Goal: Task Accomplishment & Management: Complete application form

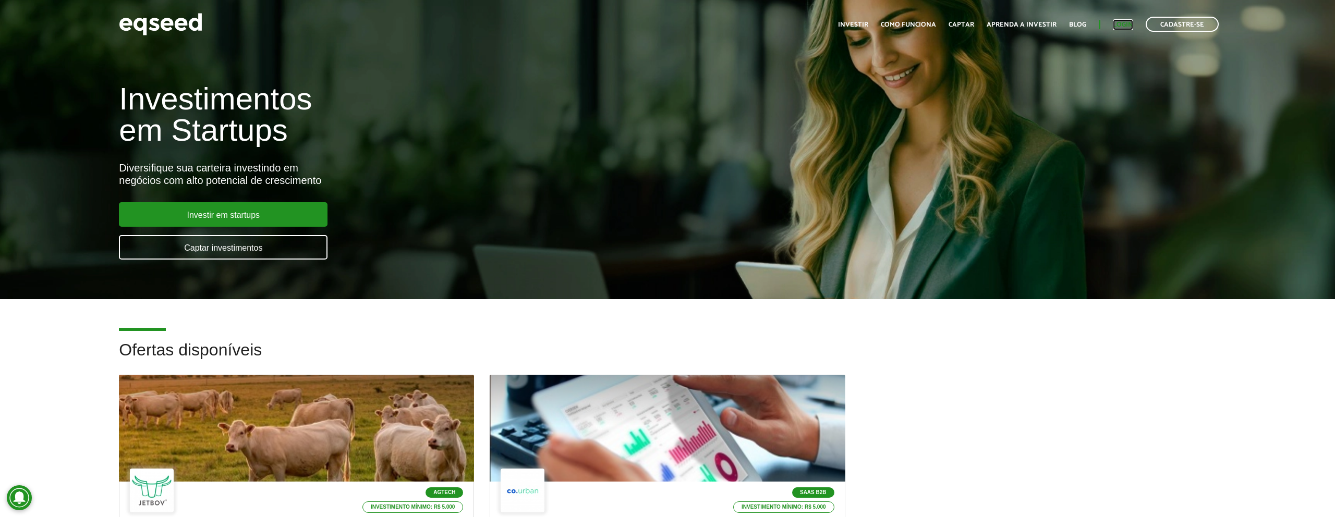
click at [1120, 25] on link "Login" at bounding box center [1123, 24] width 20 height 7
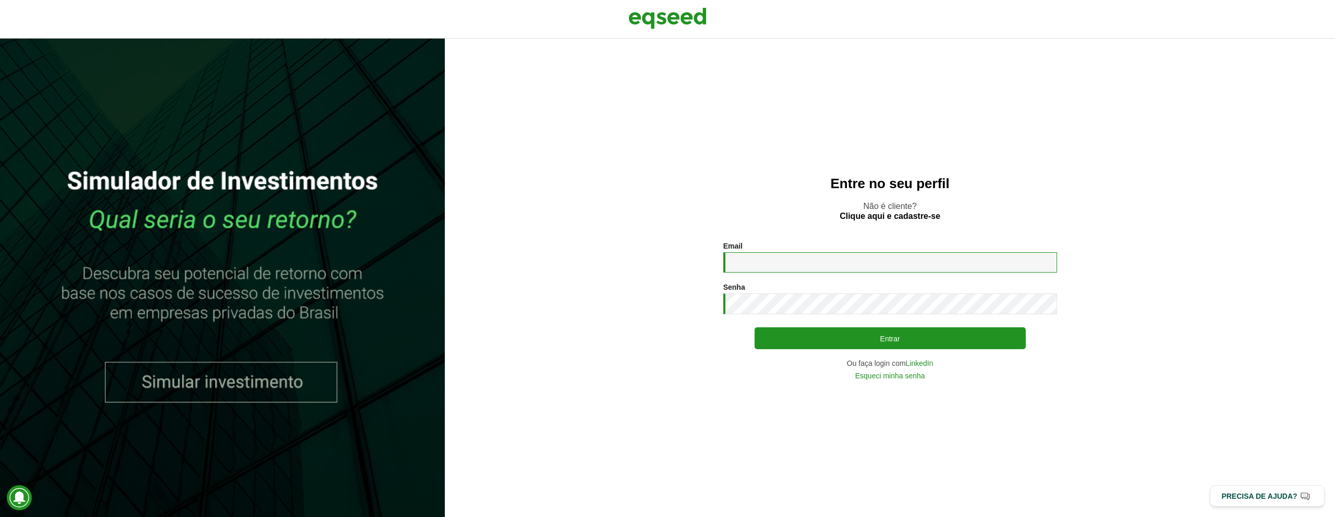
click at [855, 259] on input "Email *" at bounding box center [890, 262] width 334 height 20
type input "**********"
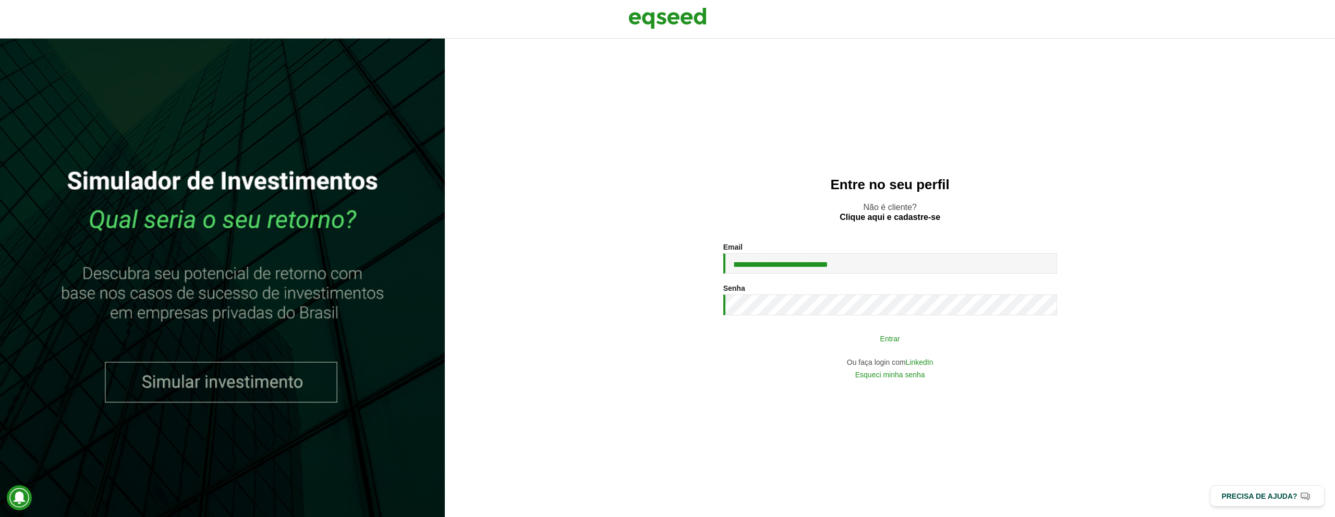
click at [866, 339] on button "Entrar" at bounding box center [890, 339] width 271 height 20
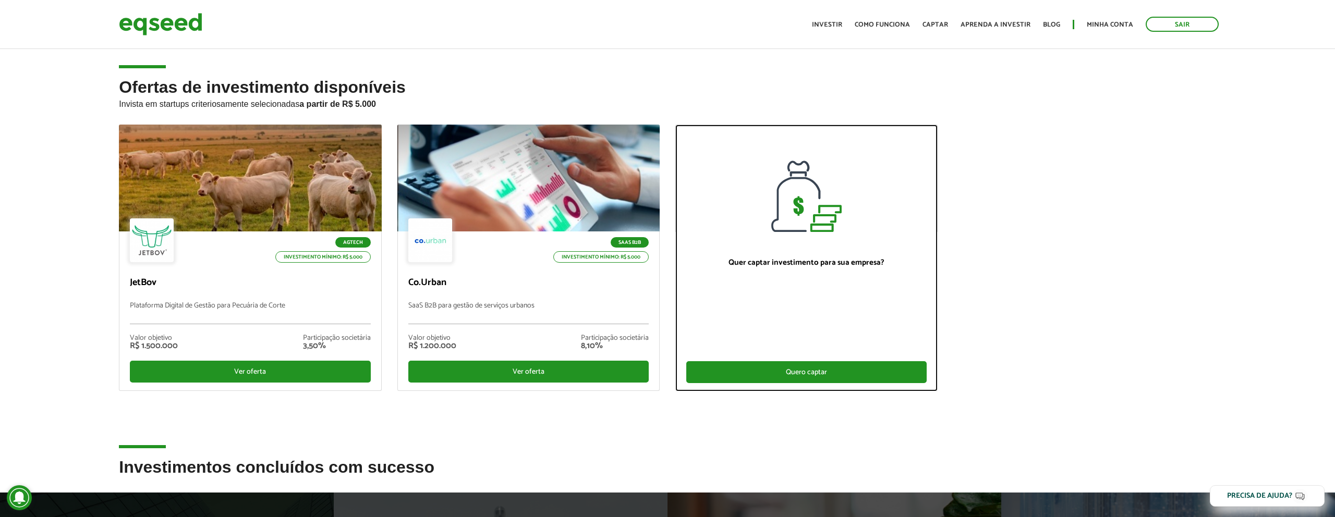
click at [805, 373] on div "Quero captar" at bounding box center [806, 372] width 240 height 22
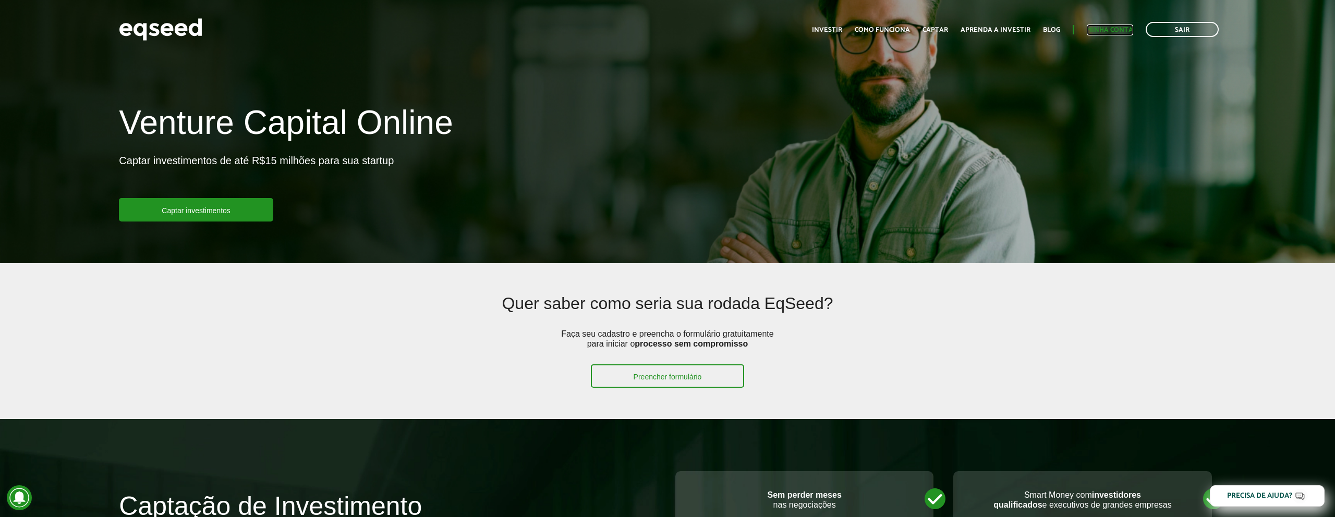
click at [1121, 33] on link "Minha conta" at bounding box center [1110, 30] width 46 height 7
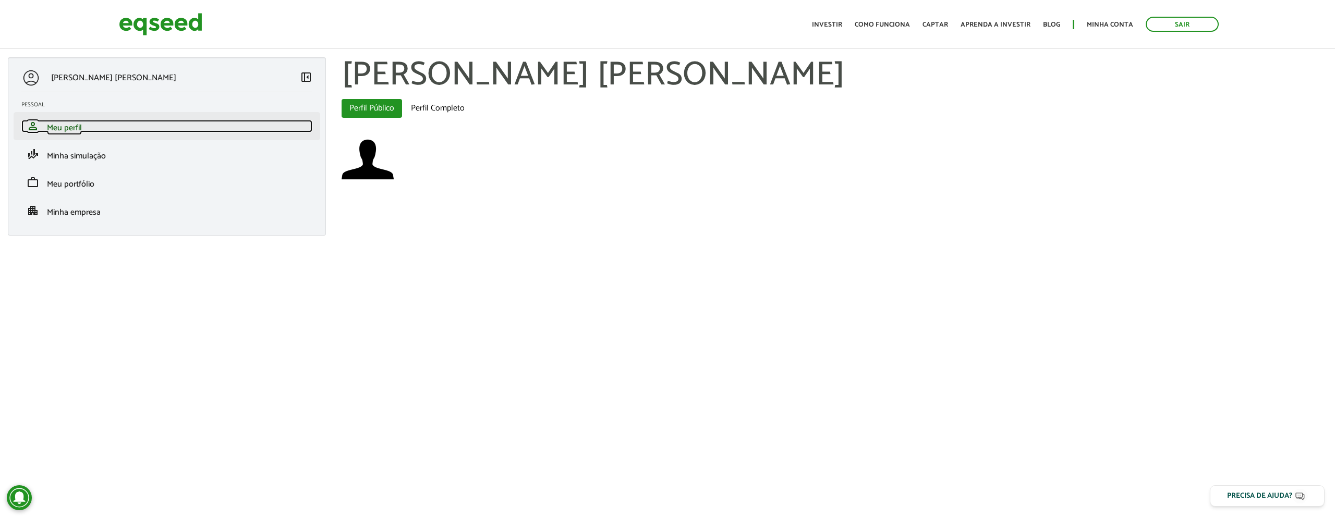
click at [109, 131] on link "person Meu perfil" at bounding box center [166, 126] width 291 height 13
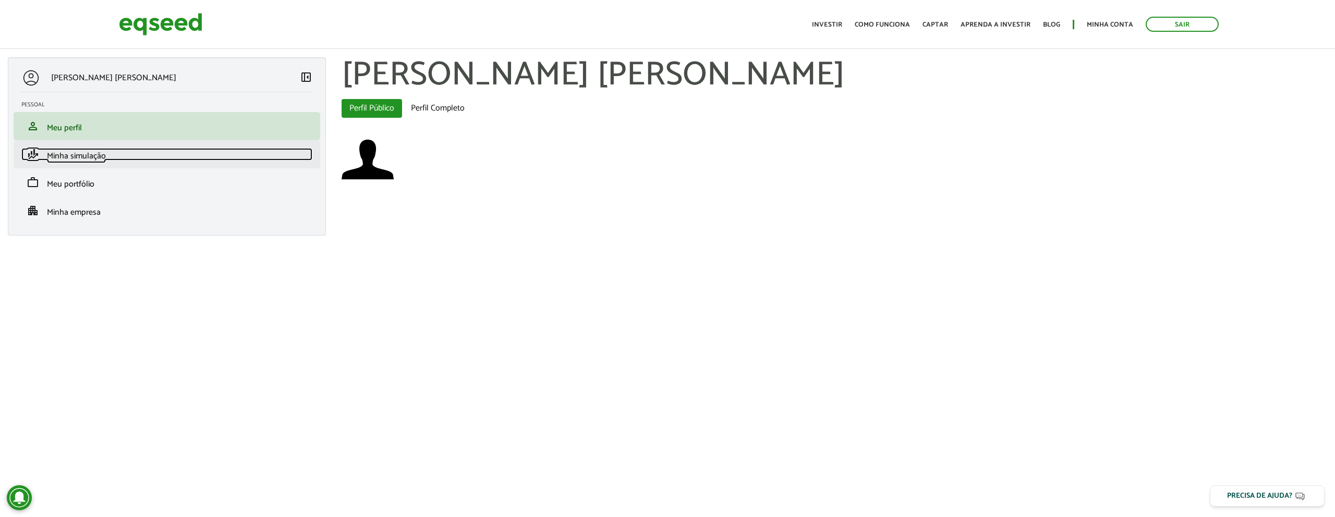
click at [97, 156] on span "Minha simulação" at bounding box center [76, 156] width 59 height 14
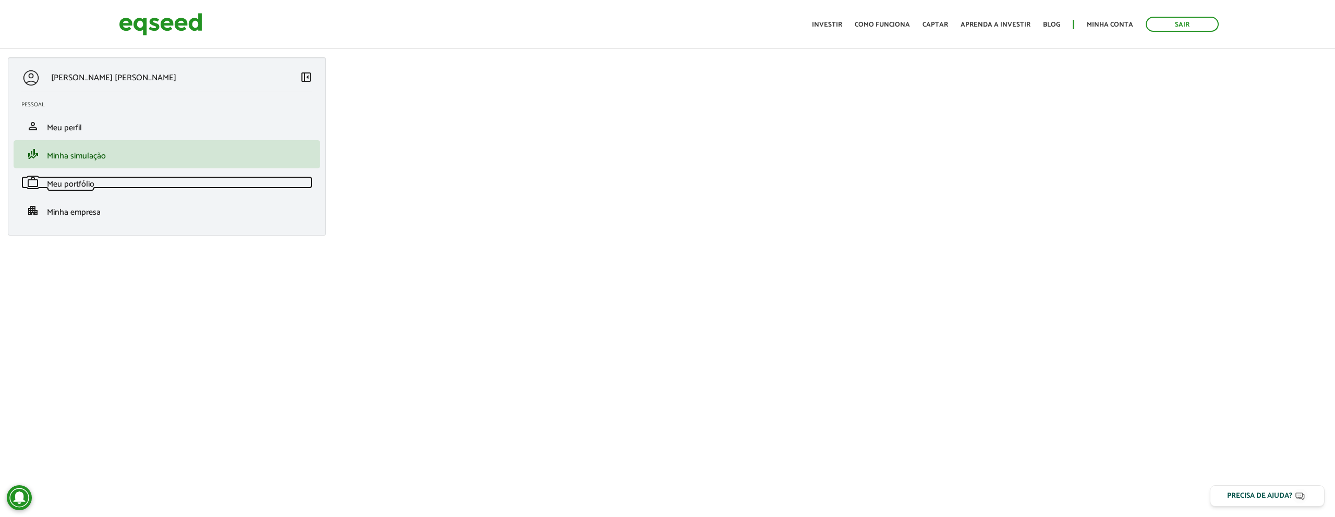
click at [85, 182] on span "Meu portfólio" at bounding box center [70, 184] width 47 height 14
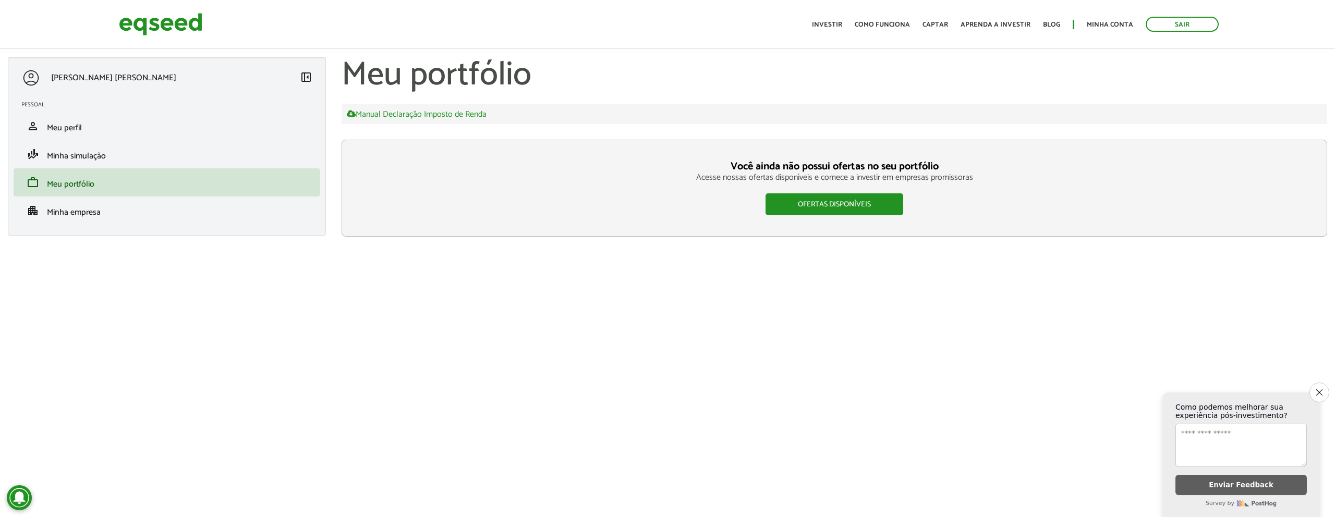
click at [1321, 384] on button "Close survey" at bounding box center [1320, 393] width 20 height 20
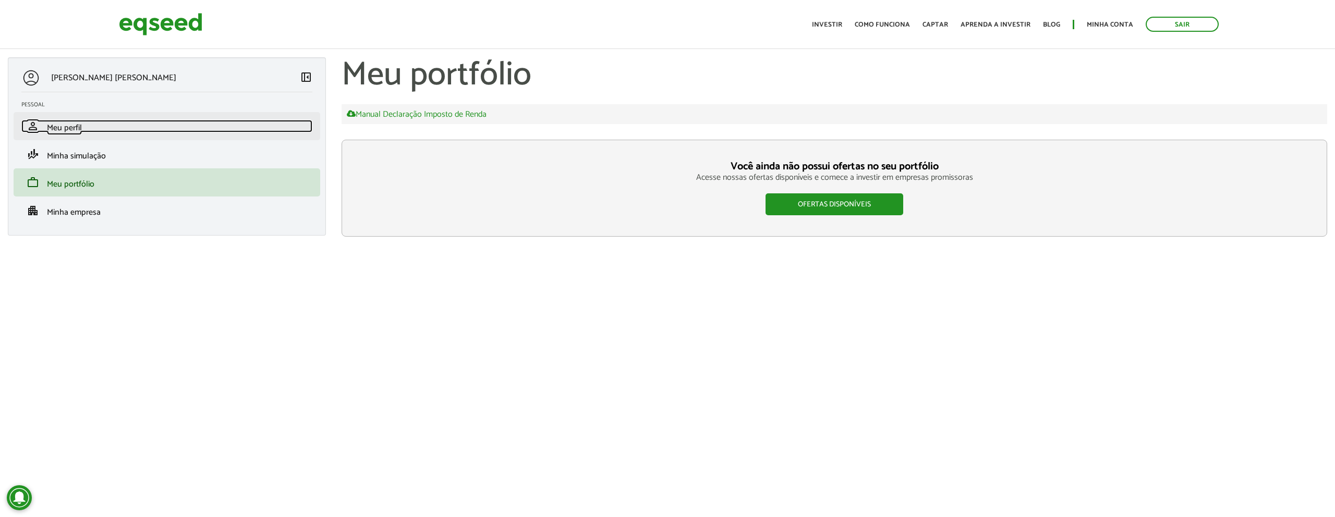
click at [50, 128] on span "Meu perfil" at bounding box center [64, 128] width 35 height 14
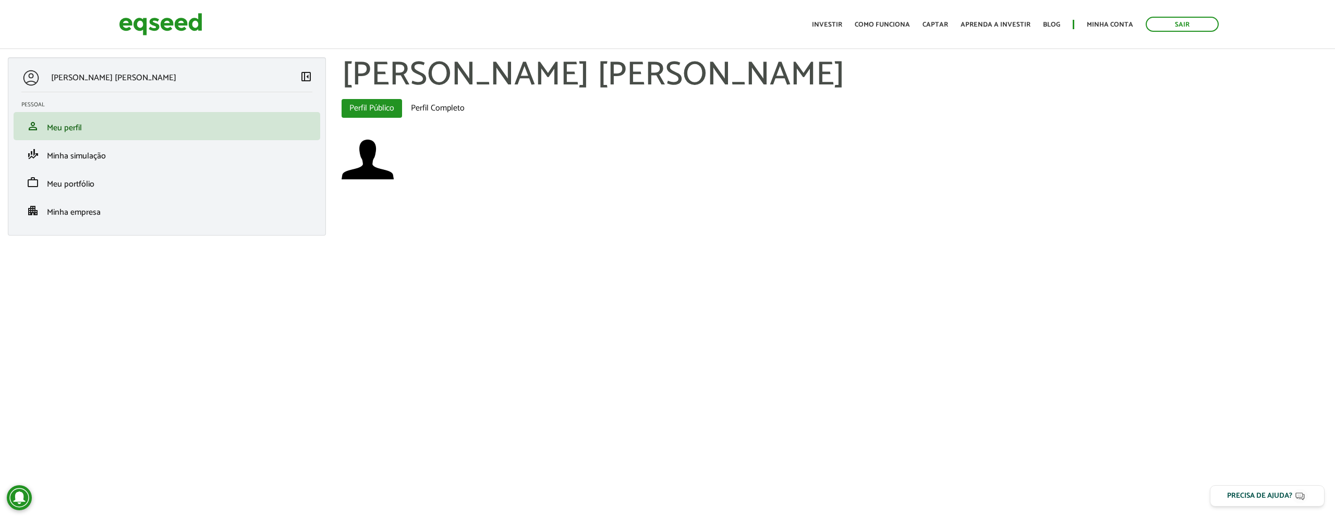
click at [300, 80] on span "left_panel_close" at bounding box center [306, 76] width 13 height 13
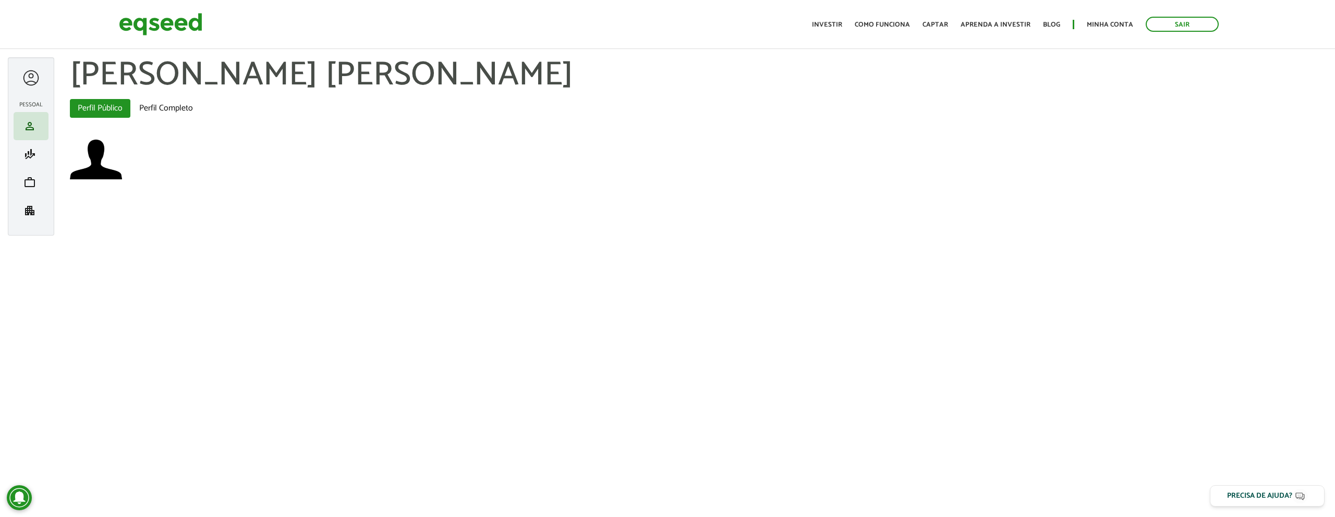
click at [35, 79] on div at bounding box center [30, 77] width 19 height 19
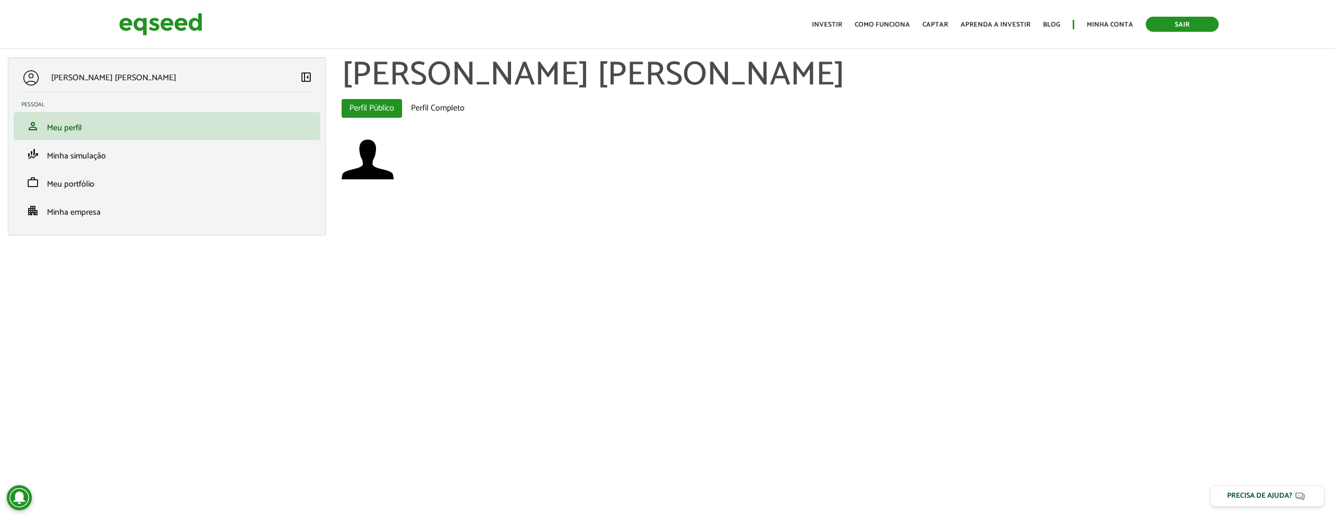
click at [1176, 23] on link "Sair" at bounding box center [1182, 24] width 73 height 15
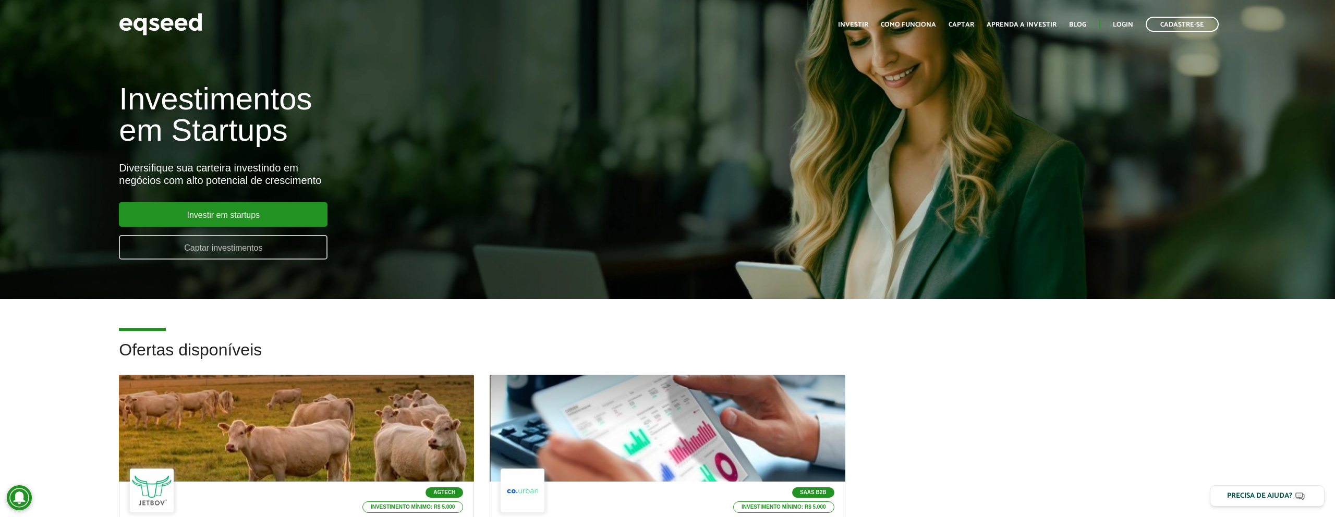
click at [257, 250] on link "Captar investimentos" at bounding box center [223, 247] width 209 height 25
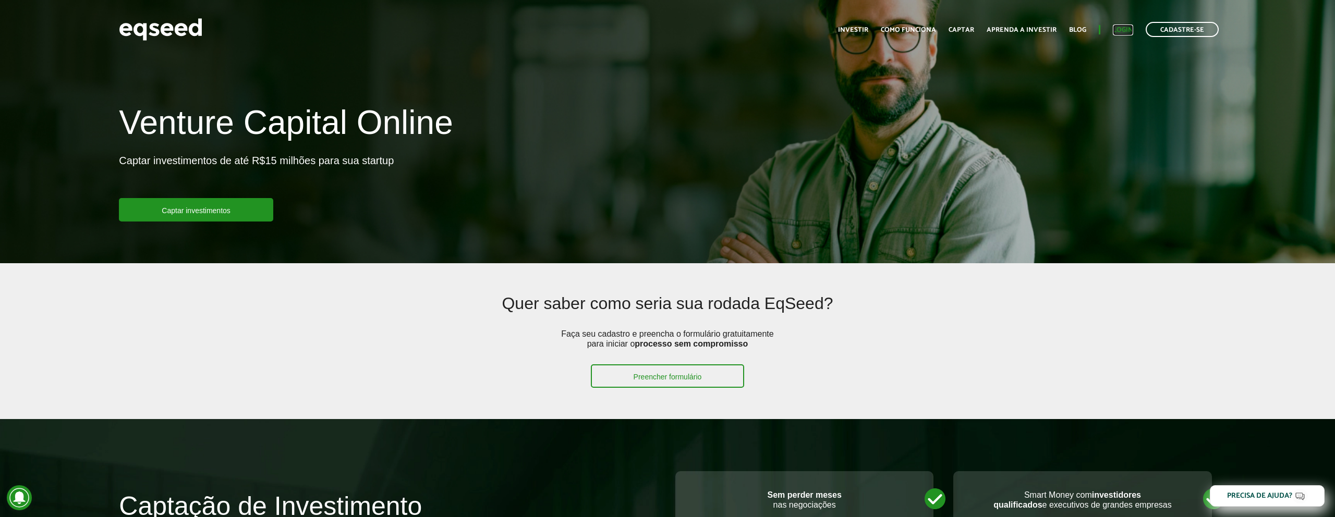
click at [1125, 32] on link "Login" at bounding box center [1123, 30] width 20 height 7
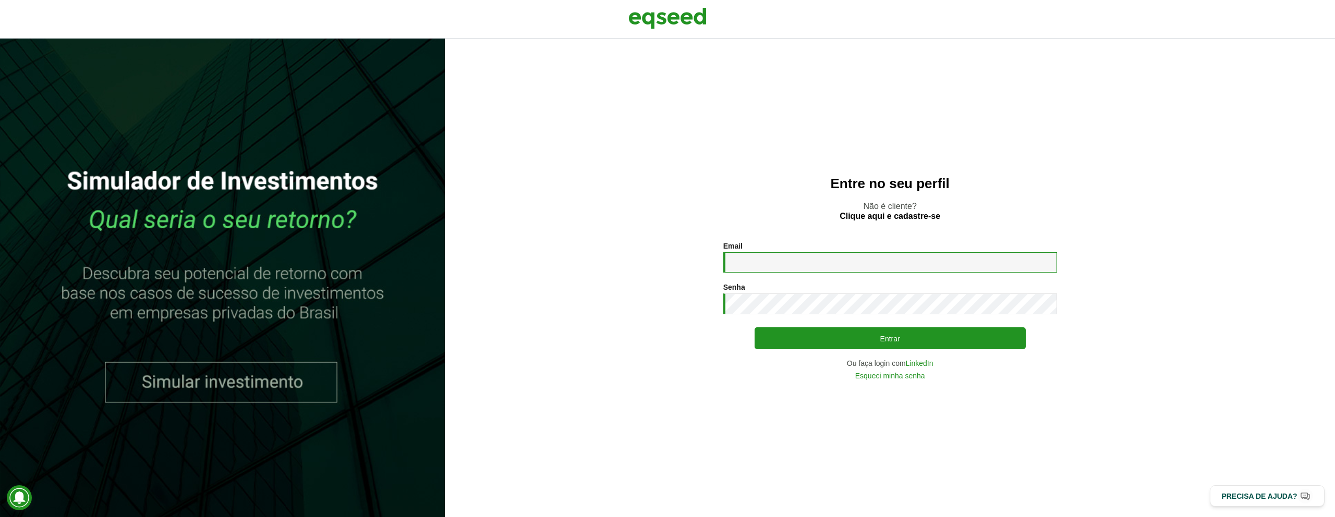
click at [875, 264] on input "Email *" at bounding box center [890, 262] width 334 height 20
type input "**********"
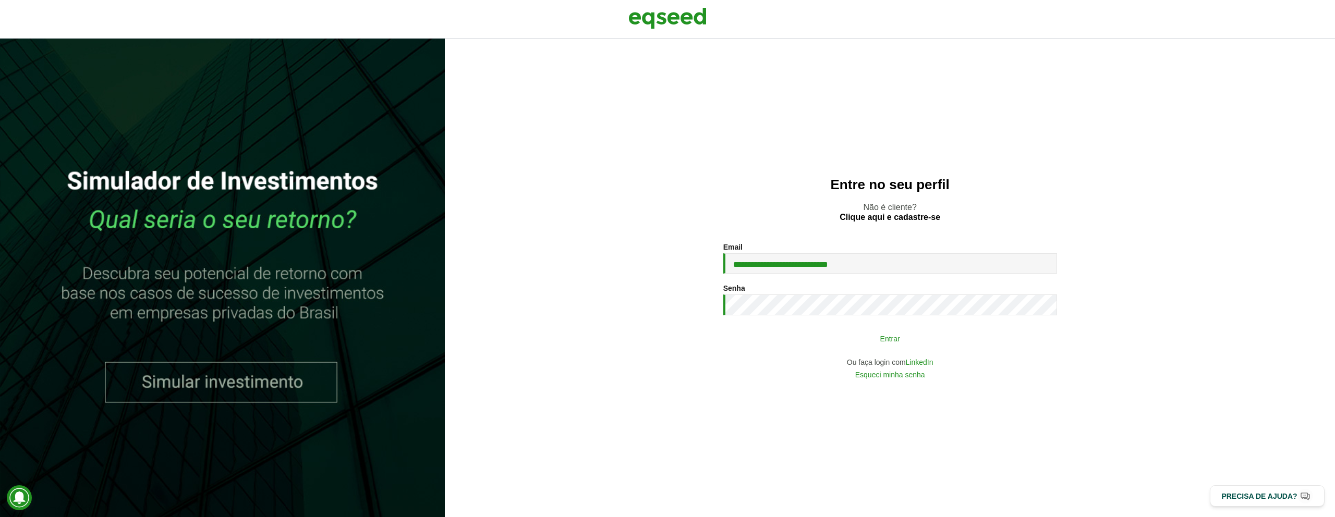
click at [880, 339] on button "Entrar" at bounding box center [890, 339] width 271 height 20
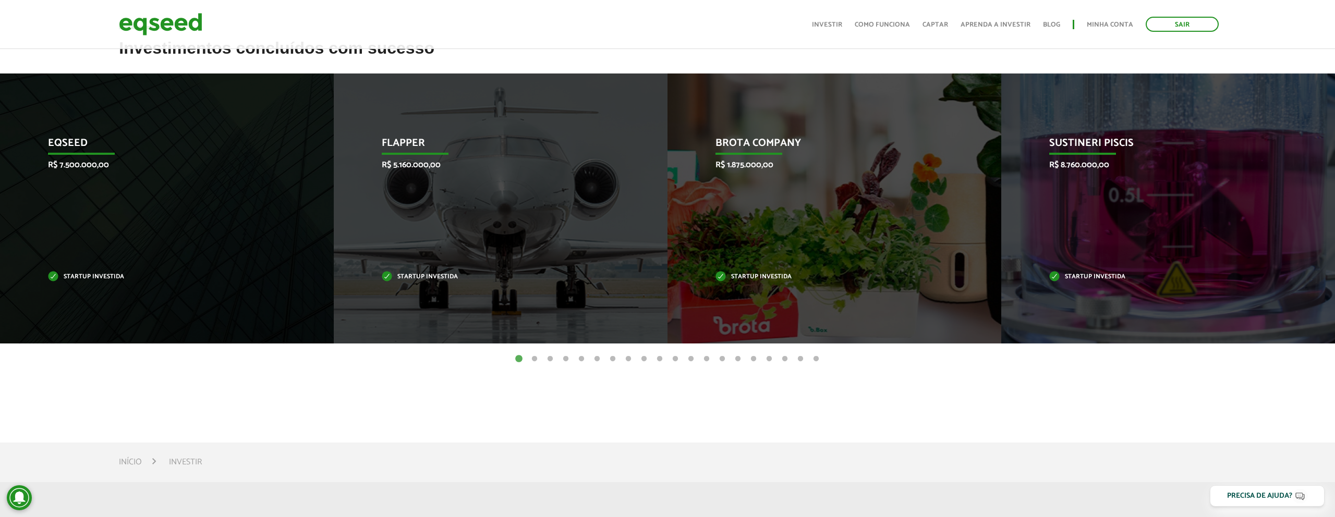
scroll to position [402, 0]
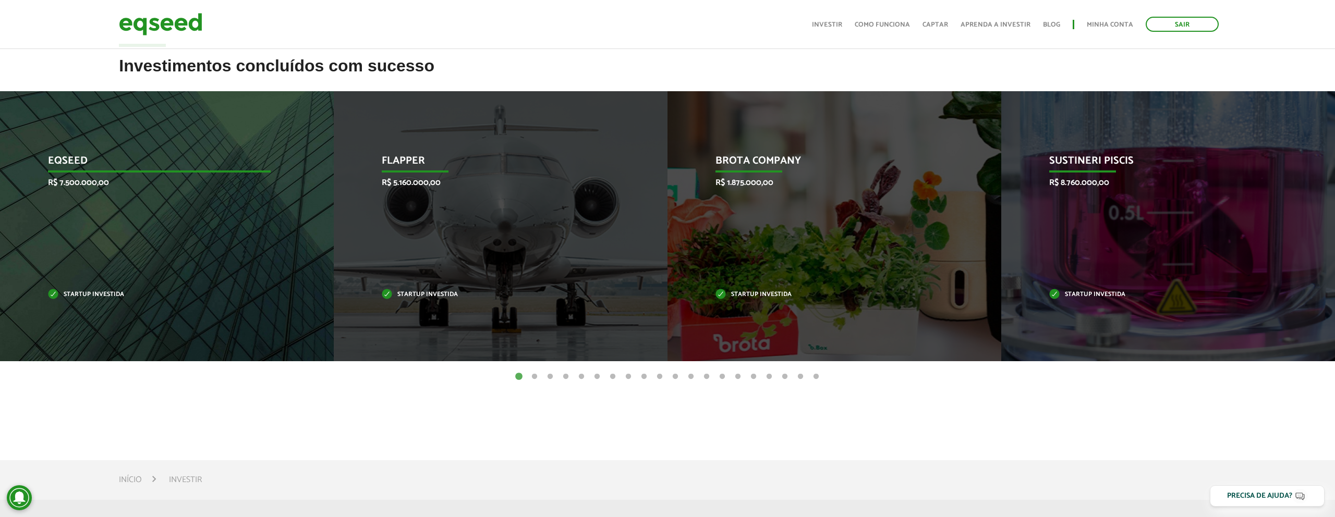
click at [95, 183] on p "R$ 7.500.000,00" at bounding box center [159, 183] width 223 height 10
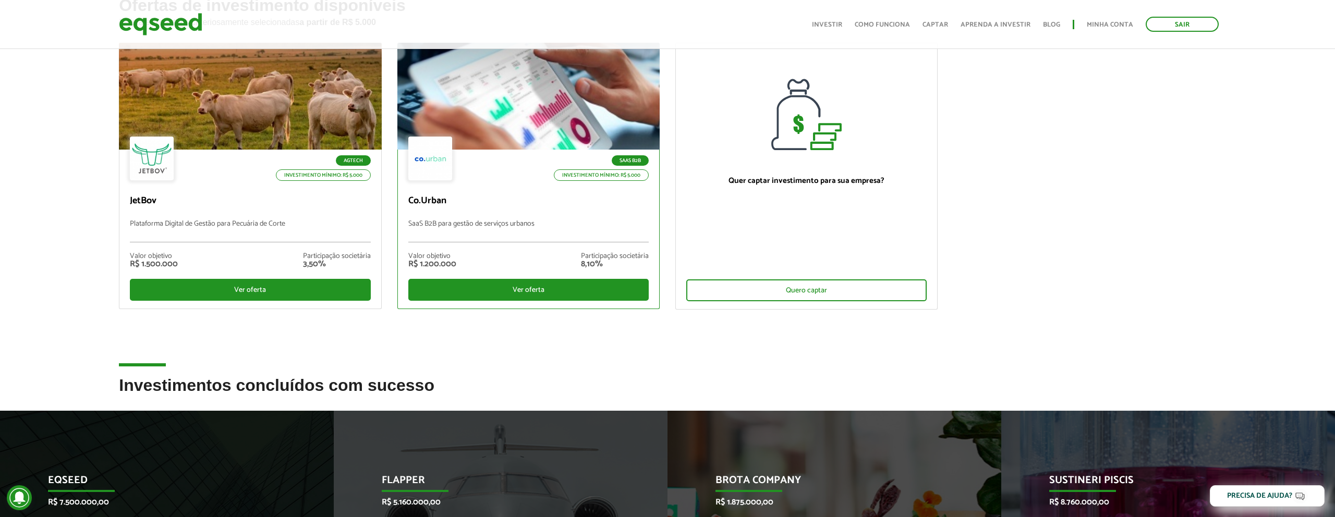
scroll to position [0, 0]
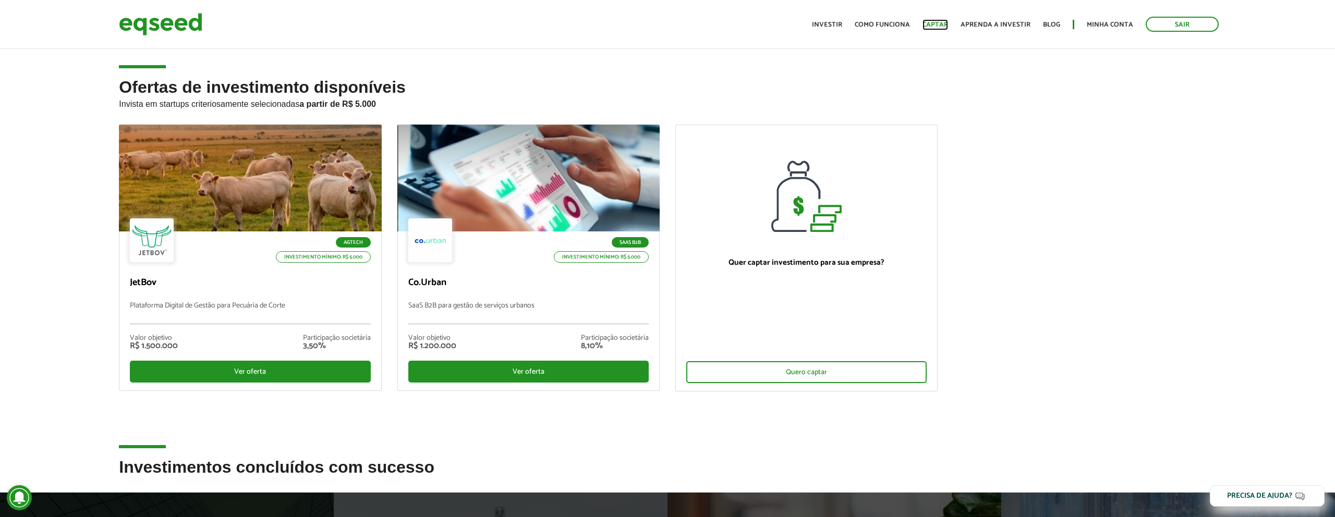
click at [937, 21] on link "Captar" at bounding box center [936, 24] width 26 height 7
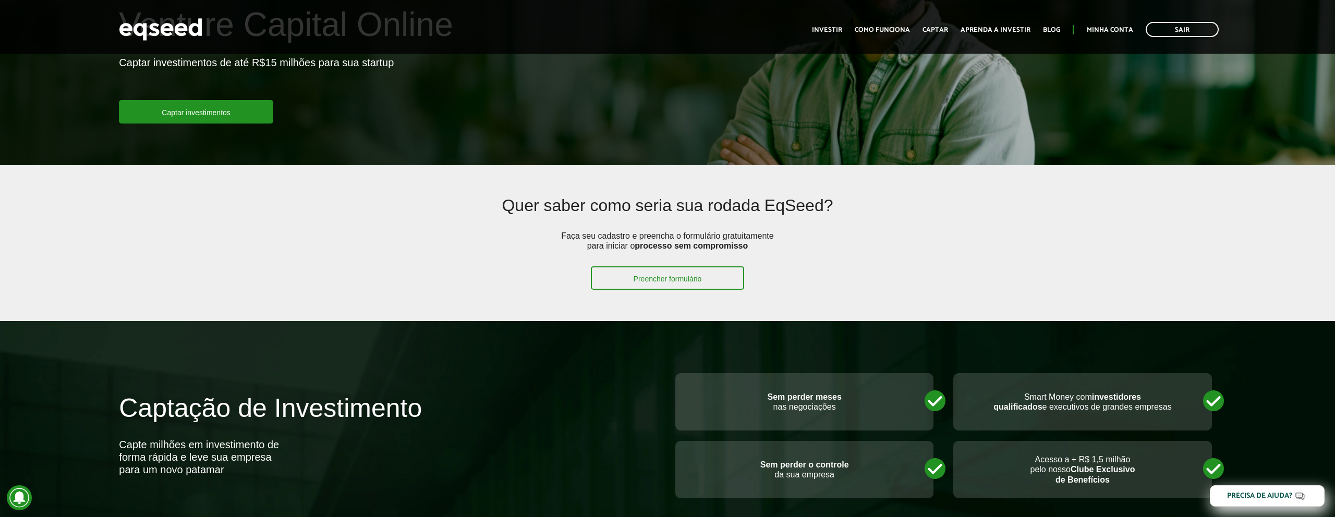
scroll to position [114, 0]
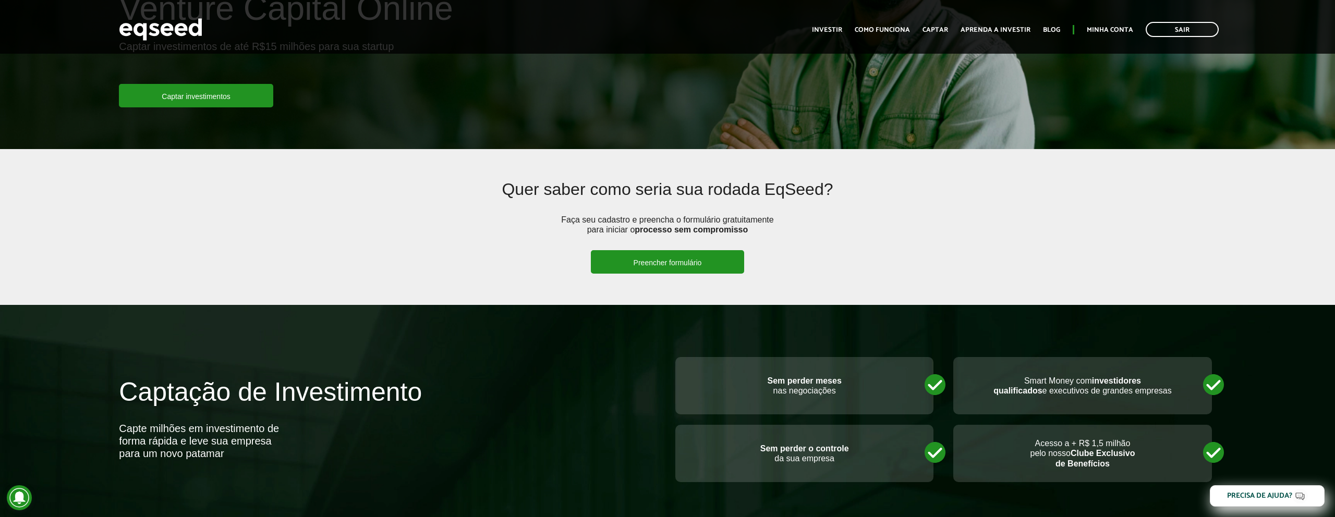
click at [660, 258] on link "Preencher formulário" at bounding box center [668, 261] width 154 height 23
